Goal: Information Seeking & Learning: Learn about a topic

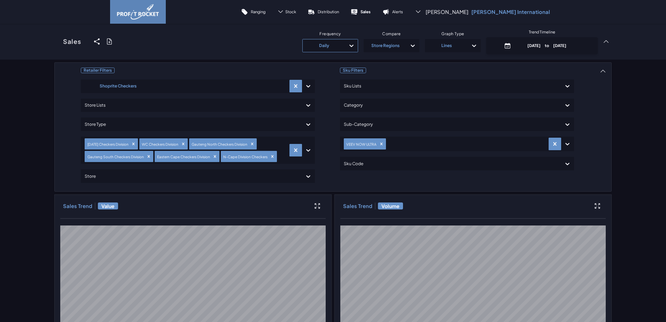
scroll to position [62, 0]
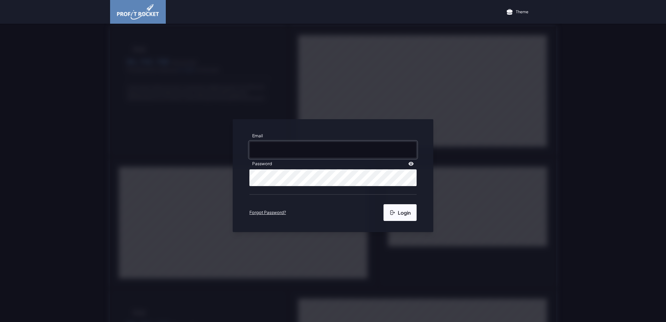
type input "[EMAIL_ADDRESS][DOMAIN_NAME]"
click at [402, 214] on button "Login" at bounding box center [399, 212] width 33 height 17
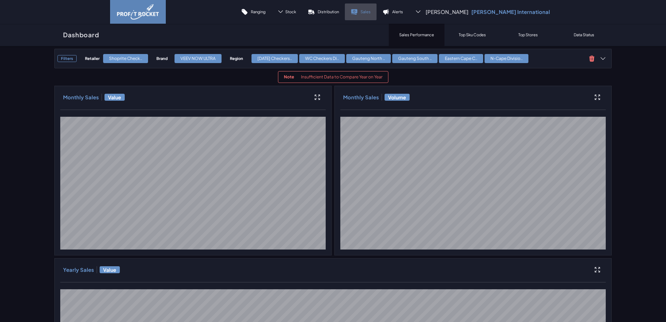
click at [370, 11] on p "Sales" at bounding box center [365, 11] width 10 height 5
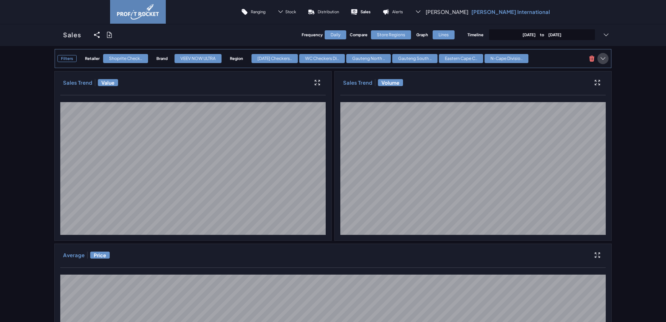
click at [599, 57] on icon at bounding box center [602, 58] width 7 height 7
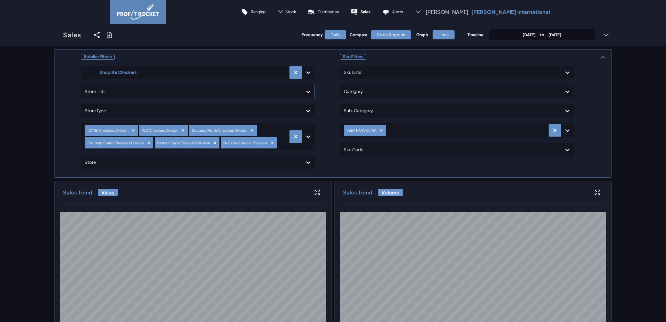
click at [162, 87] on div at bounding box center [192, 91] width 214 height 10
click at [93, 110] on div "DC" at bounding box center [198, 111] width 228 height 12
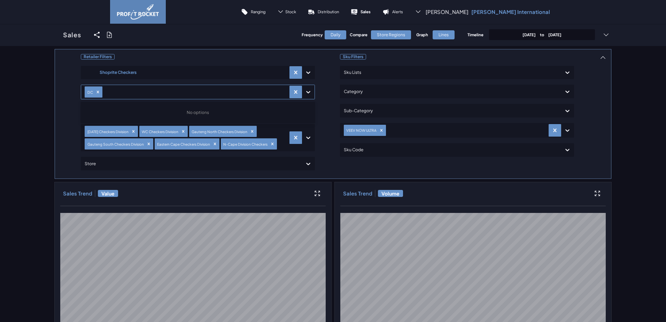
click at [339, 11] on p "Distribution" at bounding box center [327, 11] width 21 height 5
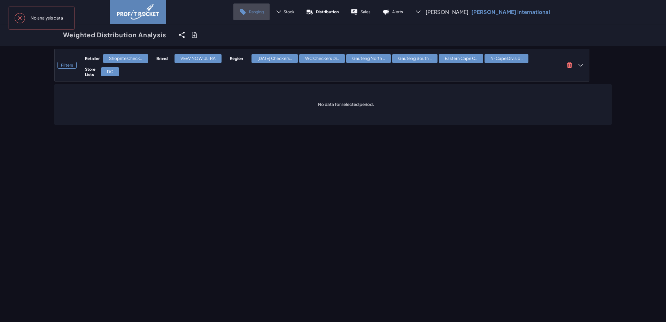
click at [263, 11] on p "Ranging" at bounding box center [256, 11] width 15 height 5
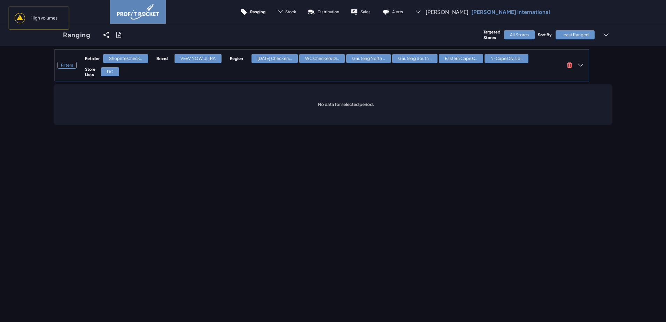
click at [153, 71] on div "Retailer Shoprite Check.. Brand VEEV NOW ULTRA Region [GEOGRAPHIC_DATA] Checker…" at bounding box center [323, 65] width 476 height 24
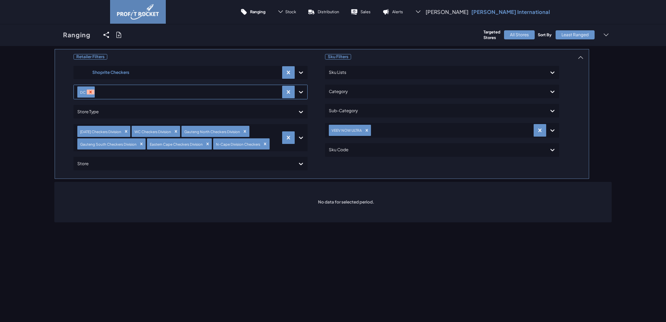
click at [88, 91] on icon "Remove DC" at bounding box center [90, 91] width 5 height 5
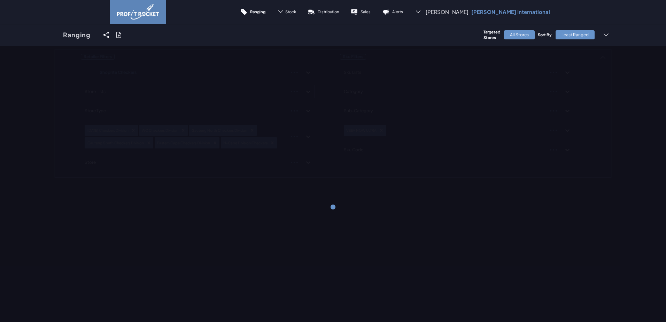
click at [578, 34] on div "Least Ranged" at bounding box center [574, 34] width 39 height 9
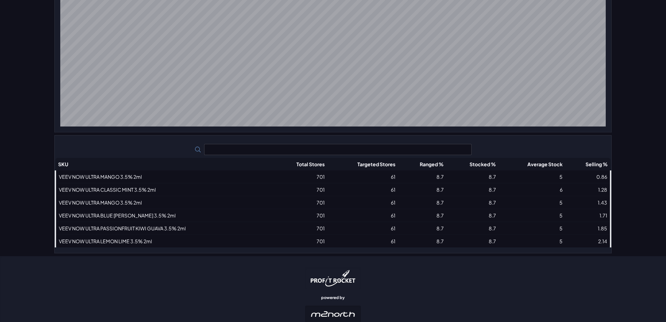
scroll to position [379, 0]
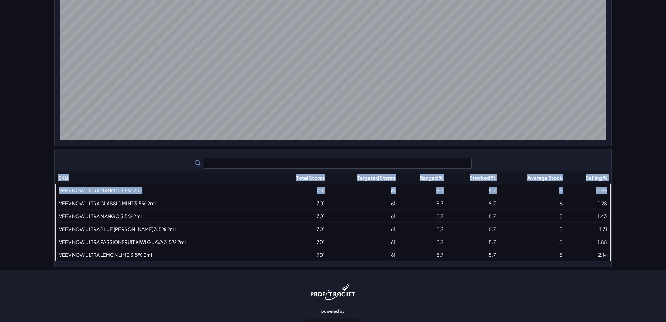
drag, startPoint x: 602, startPoint y: 189, endPoint x: 605, endPoint y: 171, distance: 18.8
click at [605, 171] on div "SKU Total Stores Targeted Stores Ranged % Stocked % Average Stock Selling % VEE…" at bounding box center [333, 208] width 556 height 106
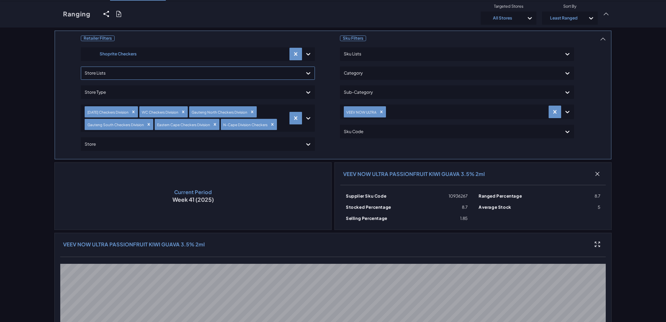
scroll to position [35, 0]
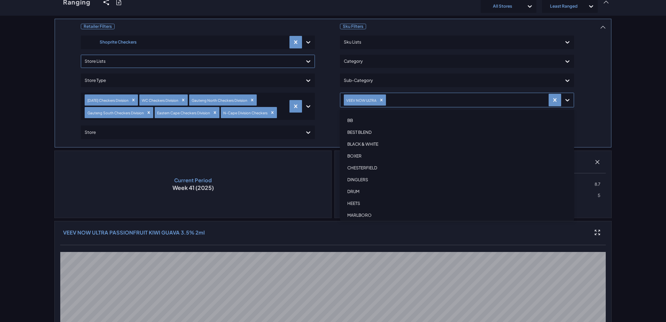
click at [564, 97] on icon at bounding box center [567, 99] width 7 height 7
click at [361, 185] on div "VEEV ONE" at bounding box center [457, 187] width 228 height 12
click at [367, 198] on div "VEEV ONE STARTER KIT" at bounding box center [457, 198] width 228 height 12
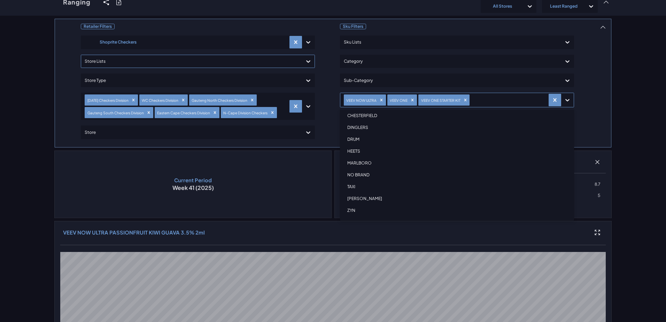
scroll to position [52, 0]
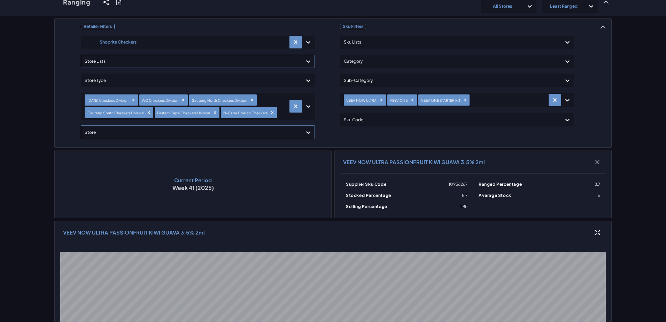
click at [305, 130] on icon at bounding box center [308, 132] width 7 height 7
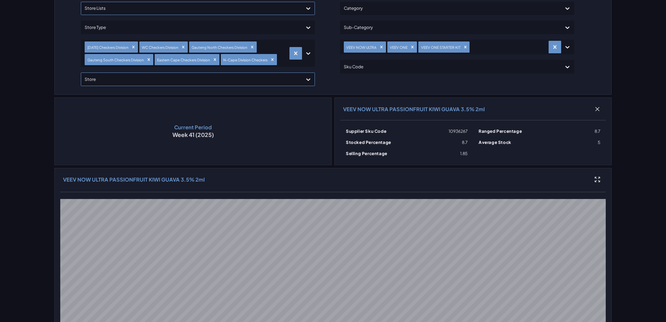
scroll to position [0, 0]
